Goal: Find specific page/section: Find specific page/section

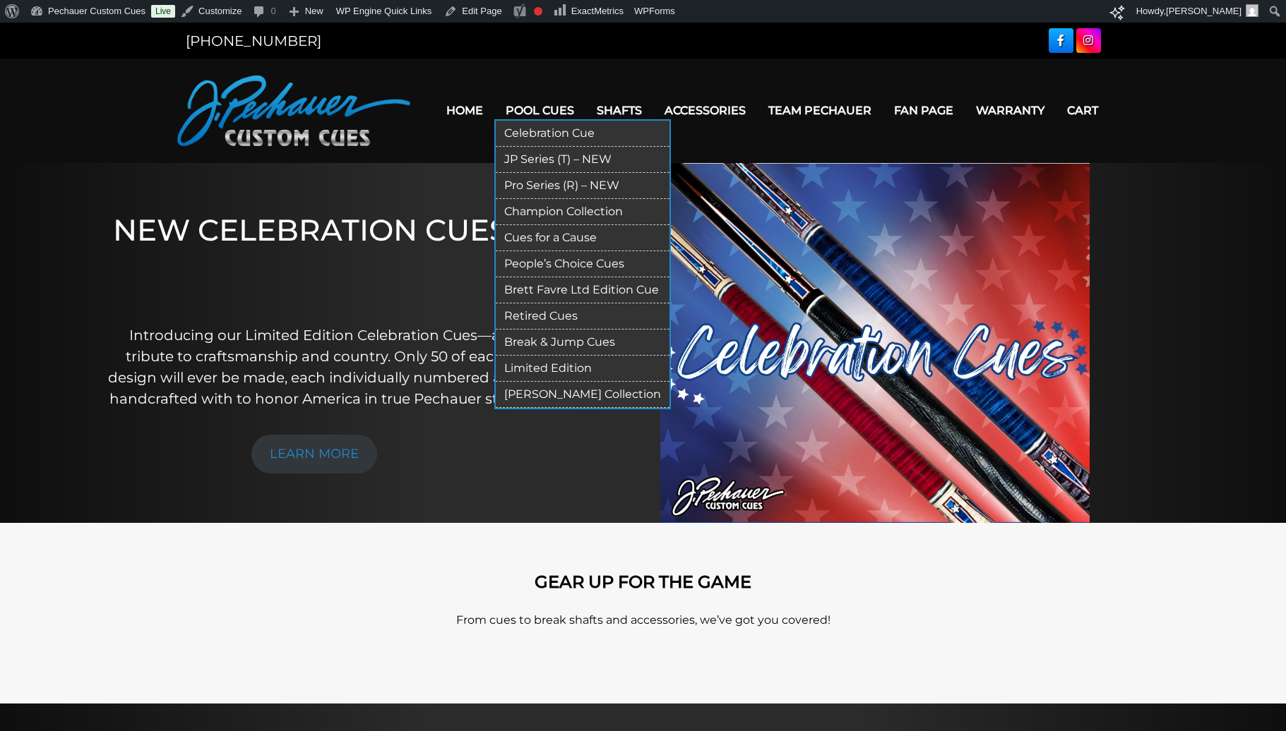
click at [551, 320] on link "Retired Cues" at bounding box center [583, 317] width 174 height 26
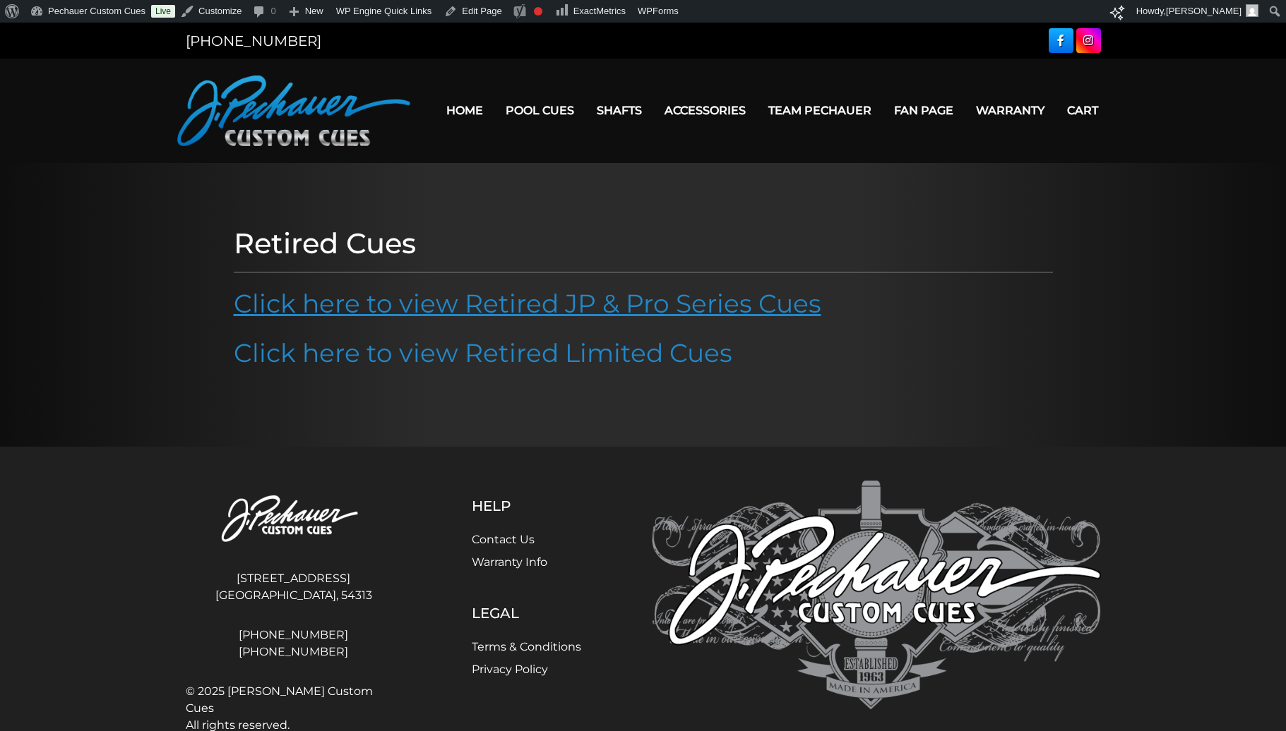
click at [511, 311] on link "Click here to view Retired JP & Pro Series Cues" at bounding box center [527, 303] width 587 height 31
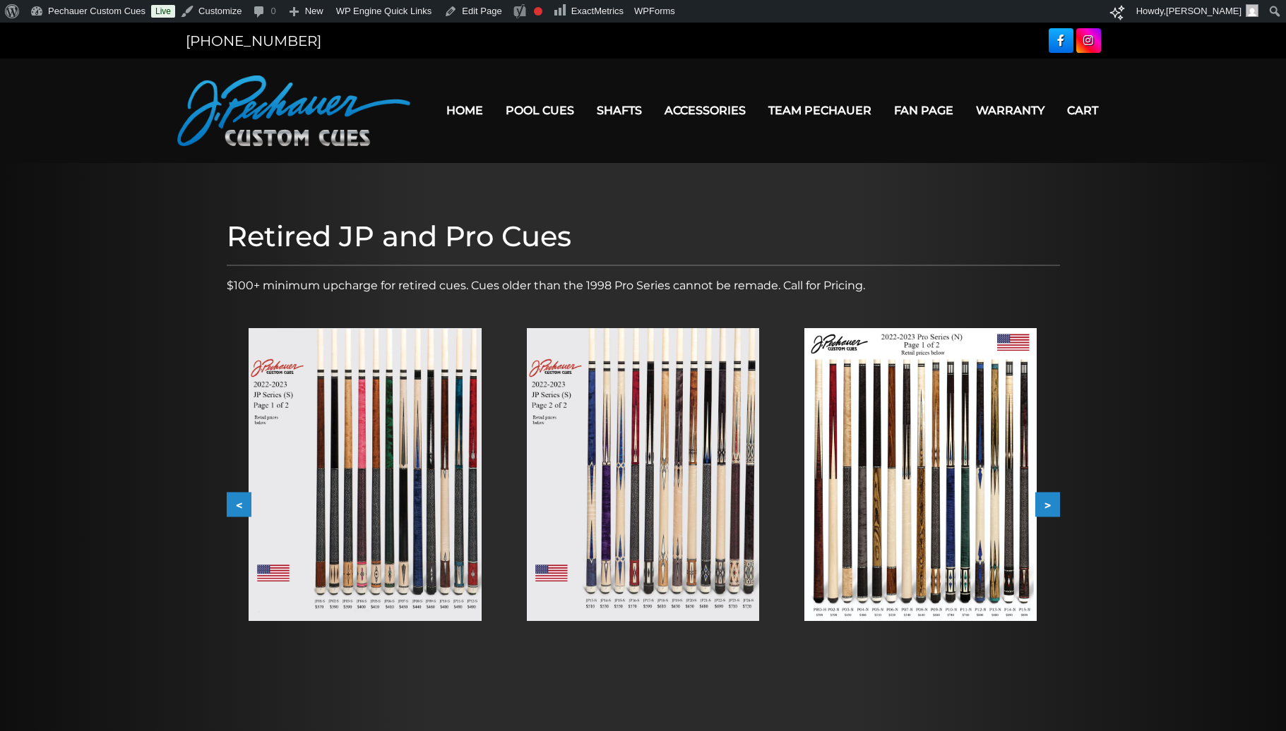
click at [437, 449] on img at bounding box center [364, 474] width 232 height 293
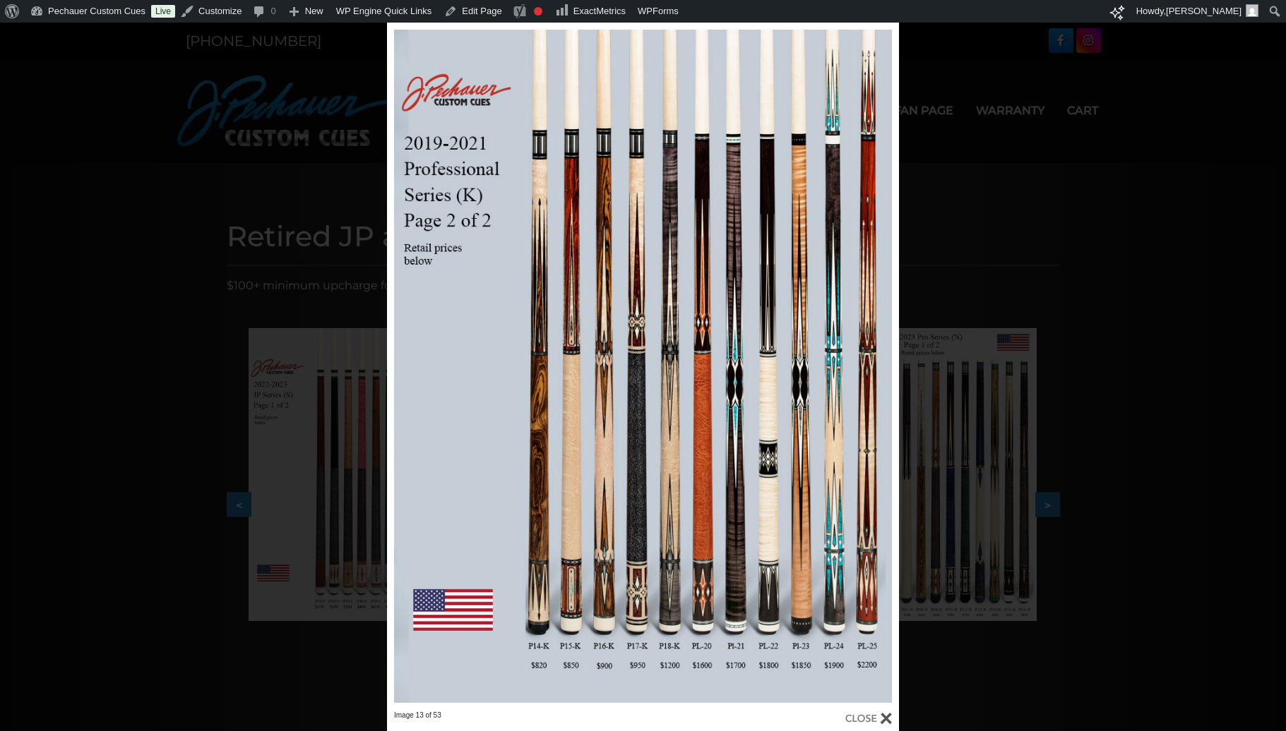
click at [889, 713] on div at bounding box center [868, 719] width 47 height 16
